Goal: Information Seeking & Learning: Understand process/instructions

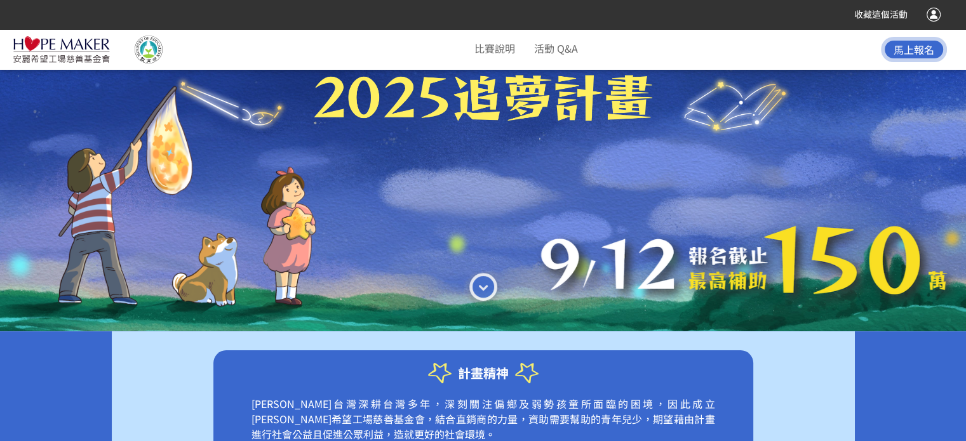
scroll to position [254, 0]
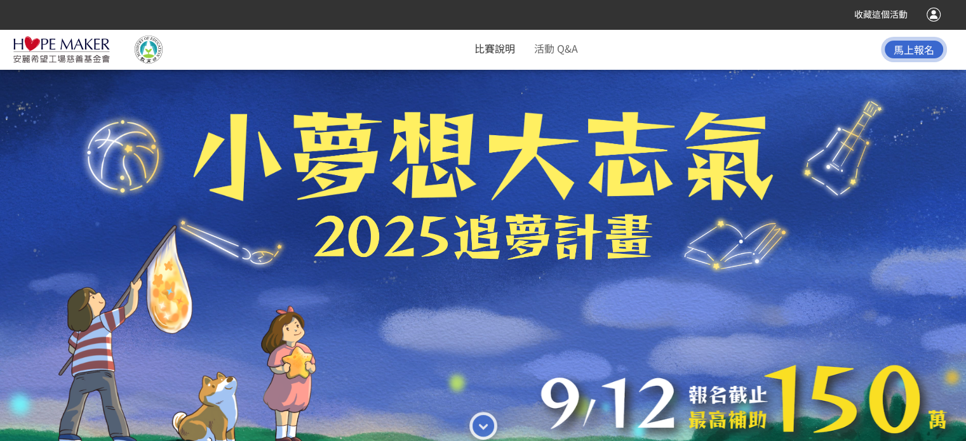
click at [485, 48] on link "比賽說明" at bounding box center [494, 48] width 41 height 15
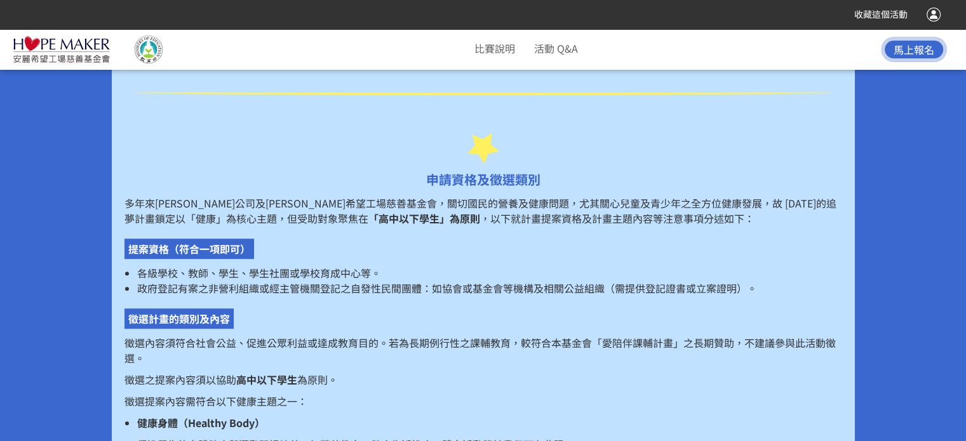
scroll to position [790, 0]
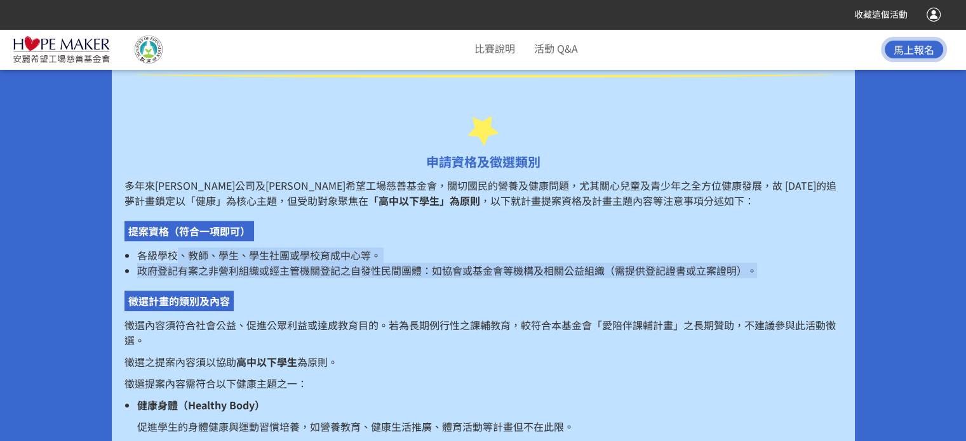
drag, startPoint x: 175, startPoint y: 256, endPoint x: 783, endPoint y: 270, distance: 607.7
click at [783, 270] on ul "各級學校、教師、學生、學生社團或學校育成中心等。 政府登記有案之非營利組織或經主管機關登記之自發性民間團體：如協會或基金會等機構及相關公益組織（需提供登記證書…" at bounding box center [482, 263] width 717 height 30
click at [780, 274] on li "政府登記有案之非營利組織或經主管機關登記之自發性民間團體：如協會或基金會等機構及相關公益組織（需提供登記證書或立案證明）。" at bounding box center [489, 270] width 705 height 15
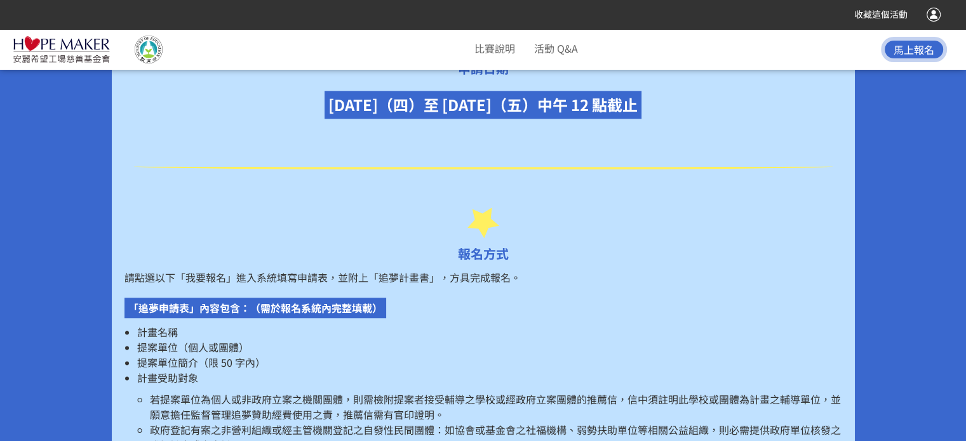
scroll to position [1552, 0]
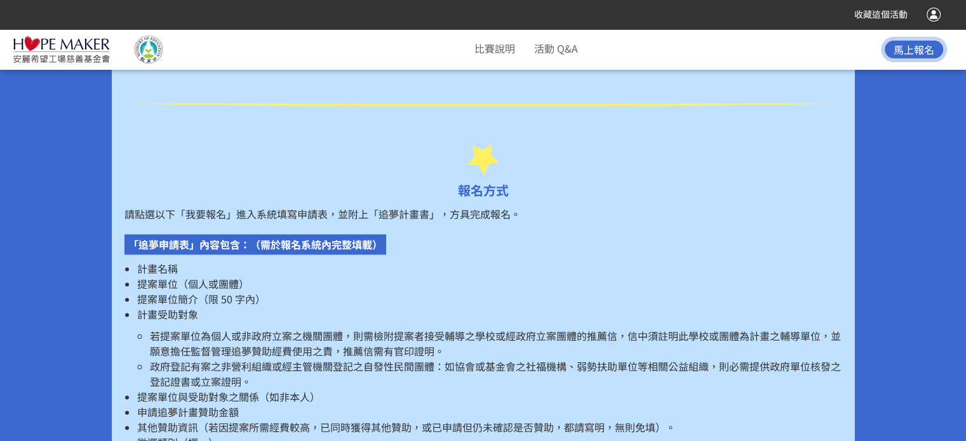
click at [902, 50] on span "馬上報名" at bounding box center [913, 49] width 41 height 15
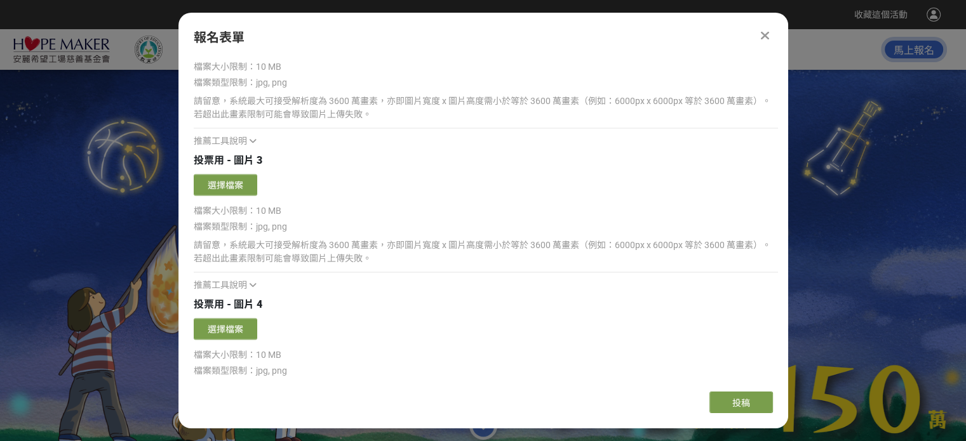
scroll to position [2338, 0]
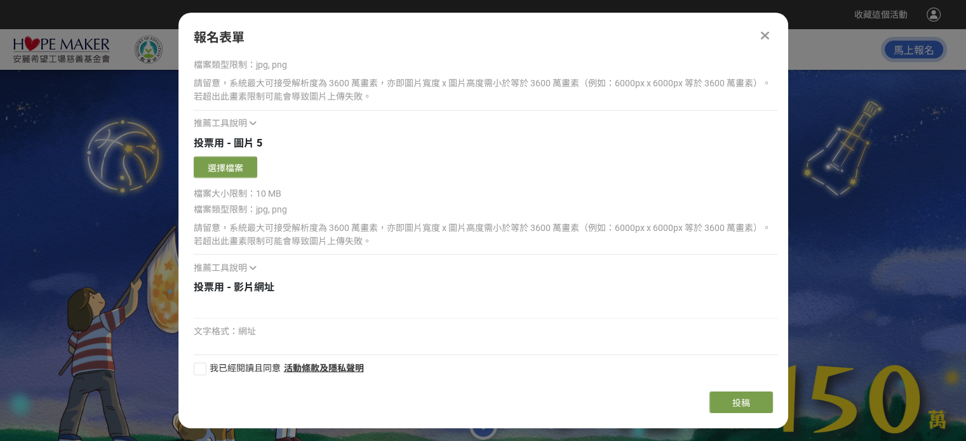
click at [762, 37] on icon at bounding box center [765, 35] width 10 height 13
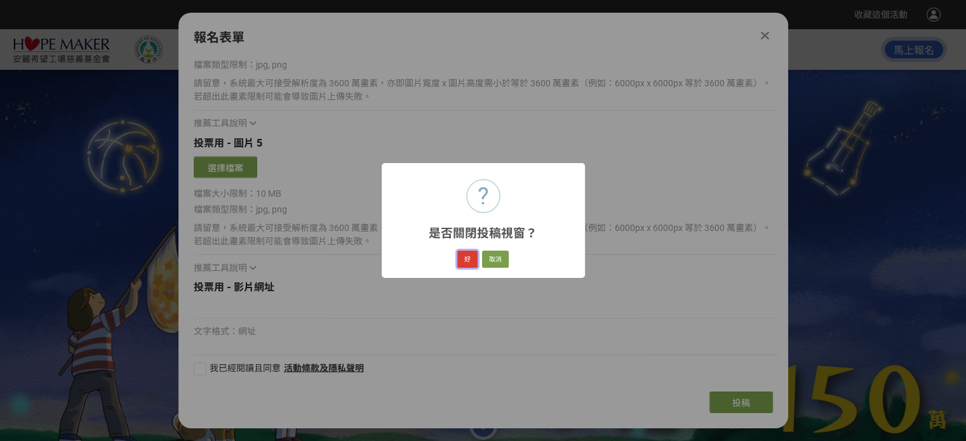
click at [458, 262] on button "好" at bounding box center [467, 260] width 20 height 18
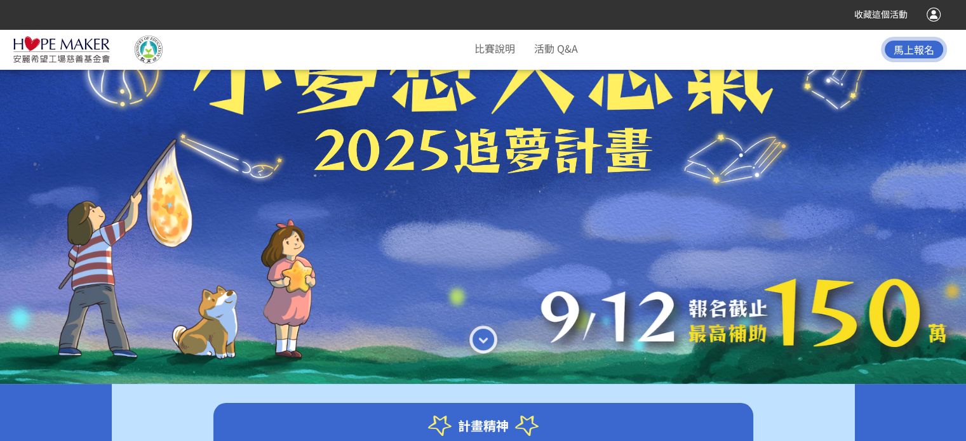
scroll to position [0, 0]
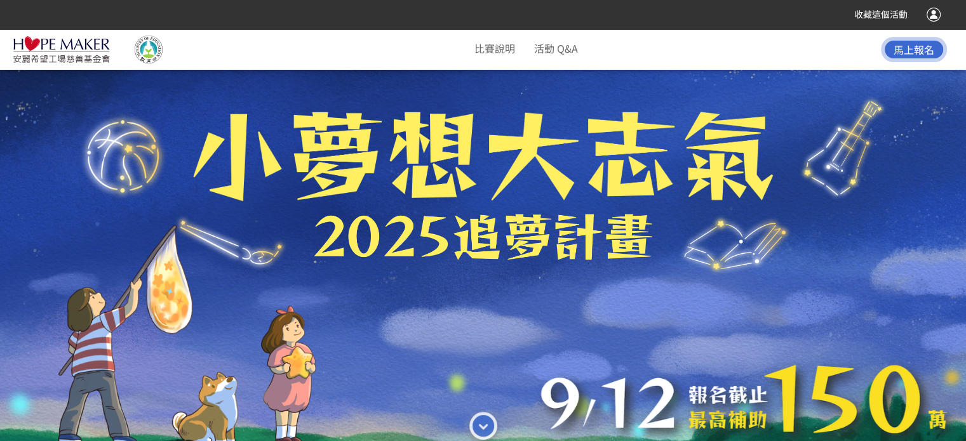
click at [422, 232] on div at bounding box center [483, 240] width 966 height 441
click at [496, 53] on link "比賽說明" at bounding box center [494, 48] width 41 height 15
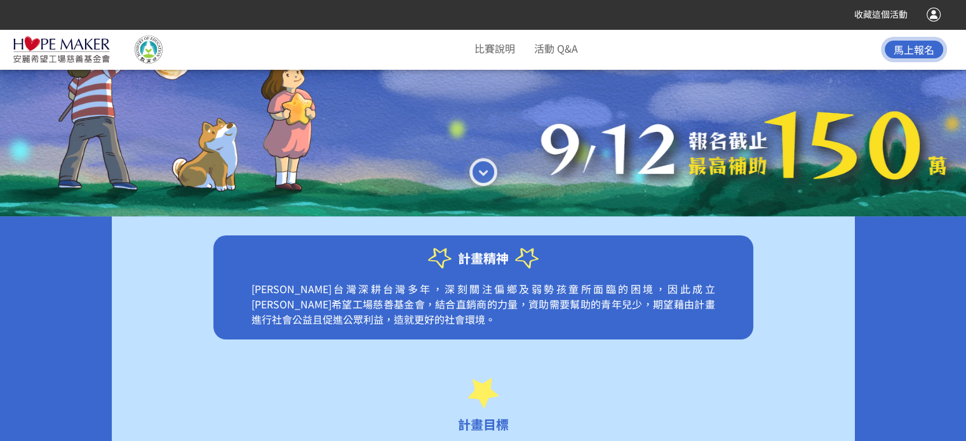
click at [490, 180] on img at bounding box center [483, 175] width 38 height 38
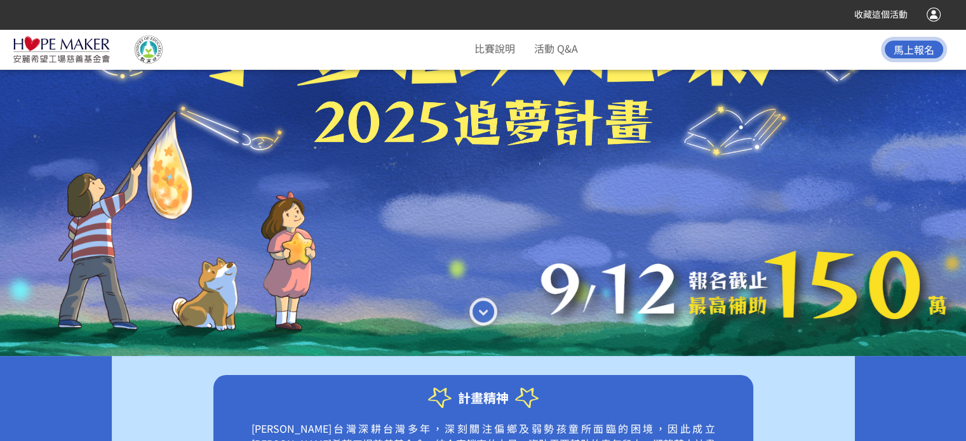
scroll to position [0, 0]
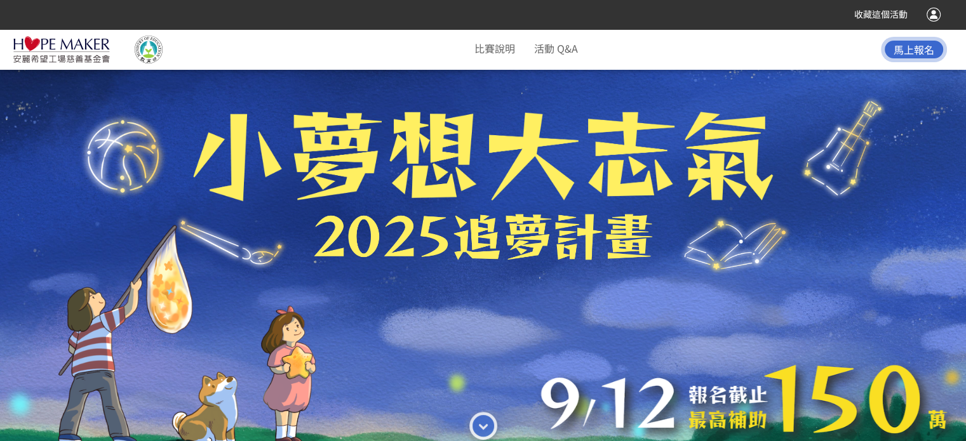
click at [486, 37] on li "比賽說明" at bounding box center [494, 48] width 41 height 22
click at [487, 48] on link "比賽說明" at bounding box center [494, 48] width 41 height 15
click at [549, 48] on link "活動 Q&A" at bounding box center [556, 48] width 44 height 15
click at [84, 53] on img at bounding box center [62, 50] width 98 height 28
click at [314, 218] on div at bounding box center [483, 240] width 966 height 441
